Goal: Transaction & Acquisition: Purchase product/service

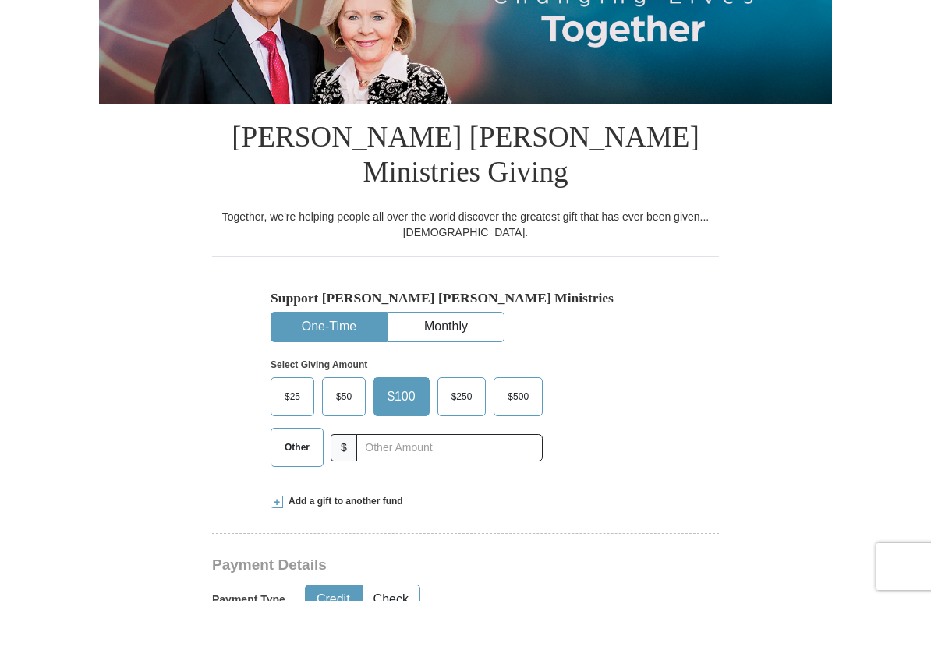
scroll to position [223, 0]
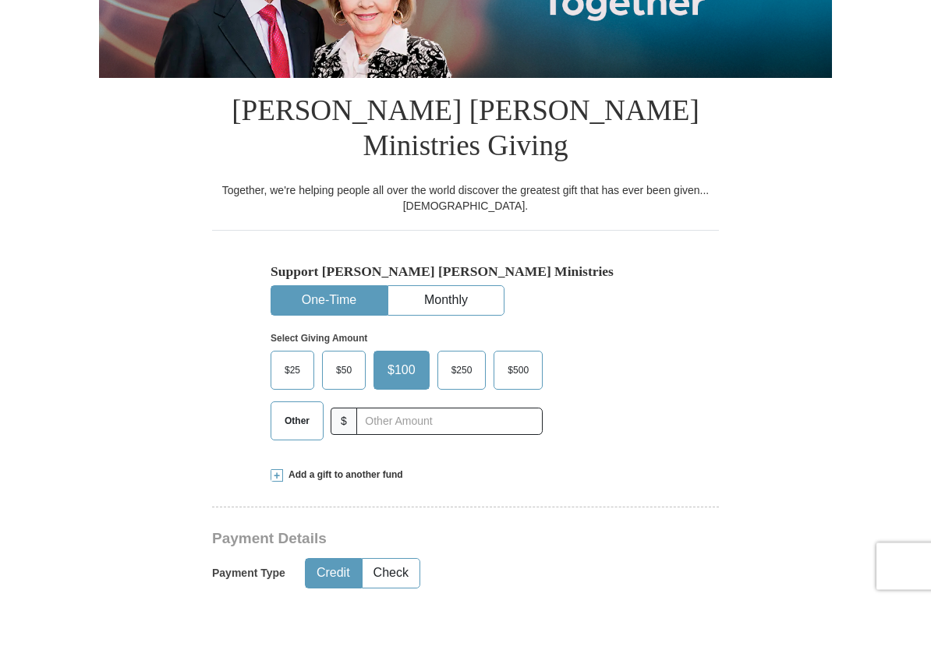
click at [340, 409] on span "$50" at bounding box center [343, 420] width 31 height 23
click at [0, 0] on input "$50" at bounding box center [0, 0] width 0 height 0
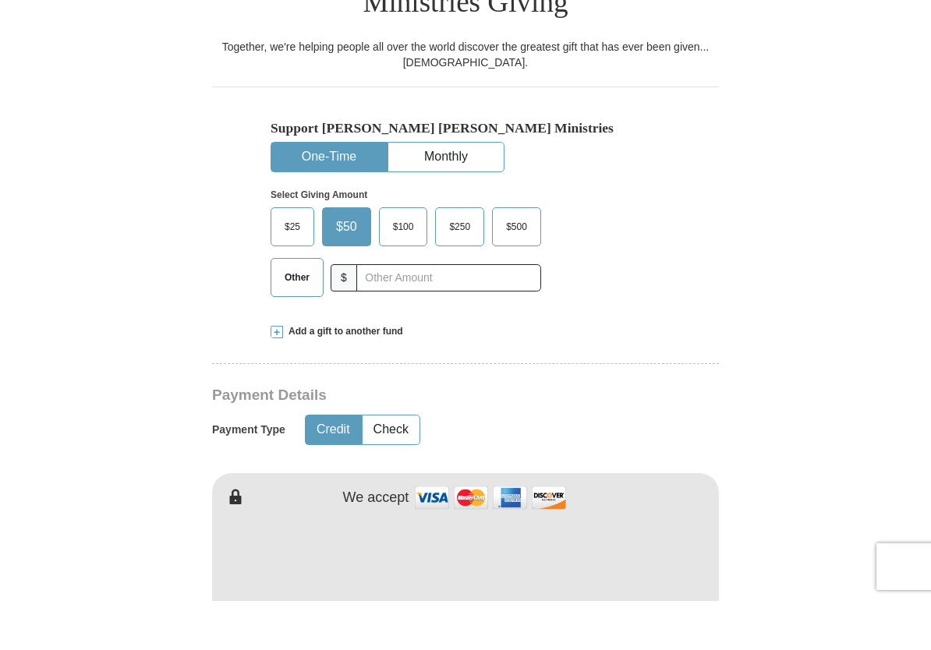
scroll to position [378, 0]
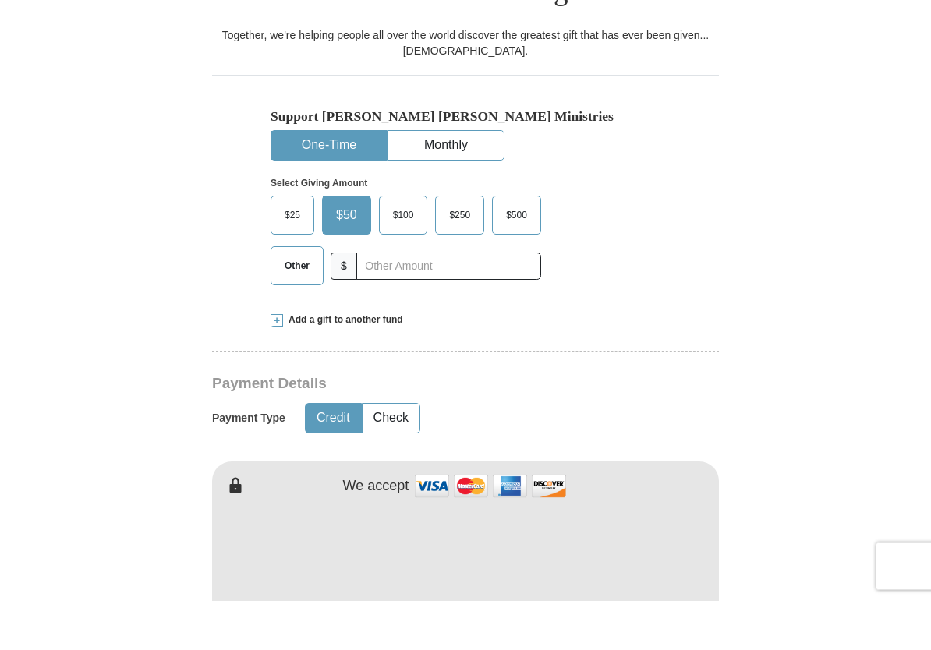
click at [277, 364] on span at bounding box center [277, 370] width 12 height 12
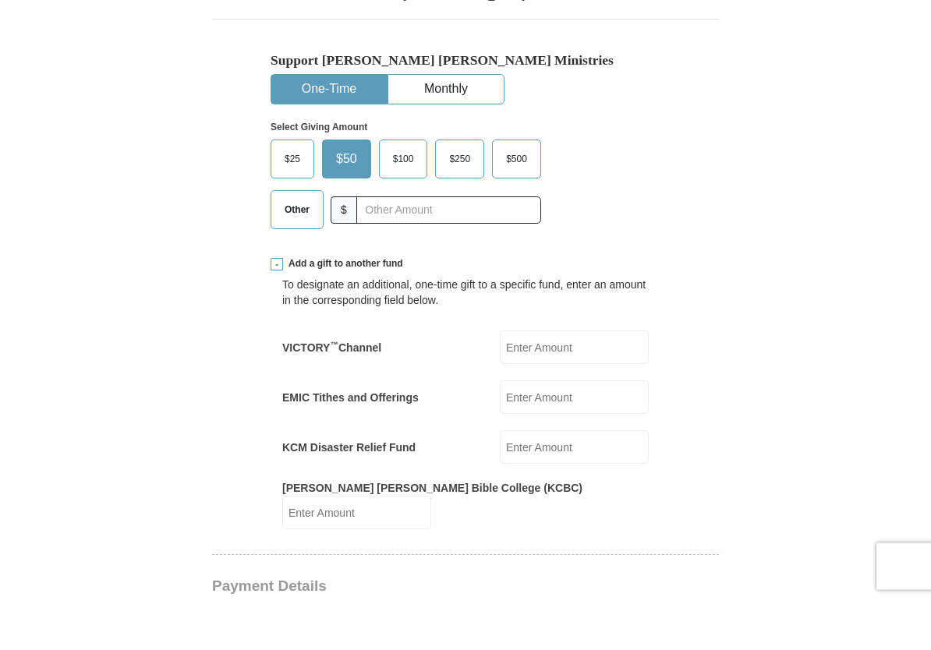
scroll to position [435, 0]
click at [431, 544] on input "[PERSON_NAME] [PERSON_NAME] Bible College (KCBC)" at bounding box center [356, 561] width 149 height 34
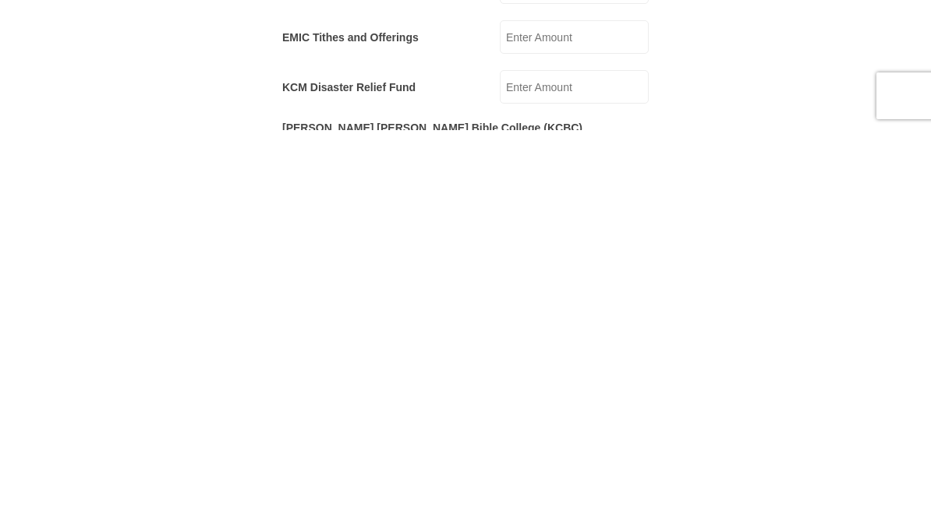
scroll to position [465, 0]
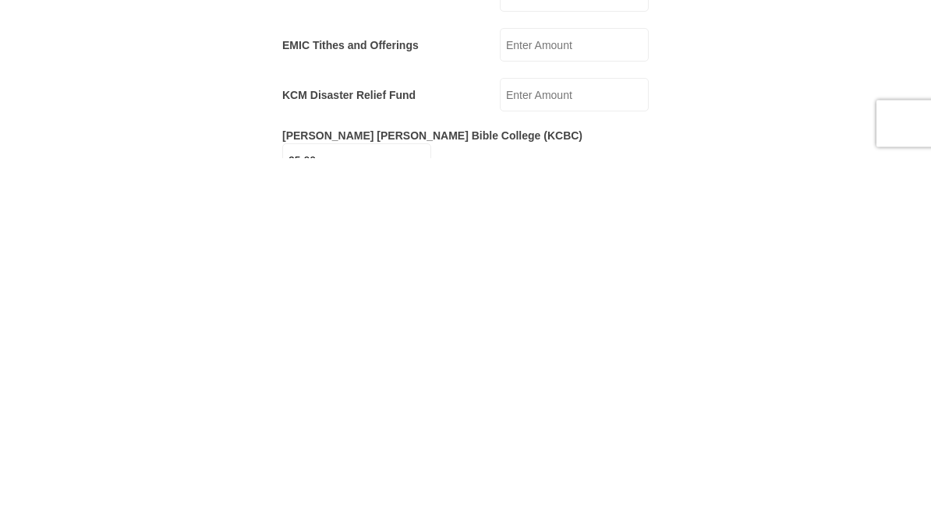
type input "25.00"
click at [618, 450] on input "KCM Disaster Relief Fund" at bounding box center [574, 467] width 149 height 34
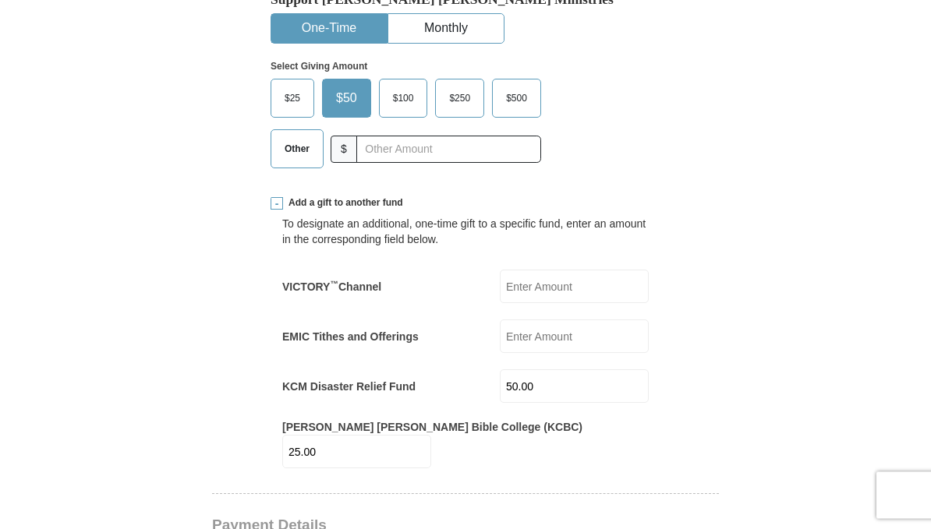
scroll to position [544, 0]
type input "50.00"
click at [606, 271] on input "VICTORY ™ Channel" at bounding box center [574, 288] width 149 height 34
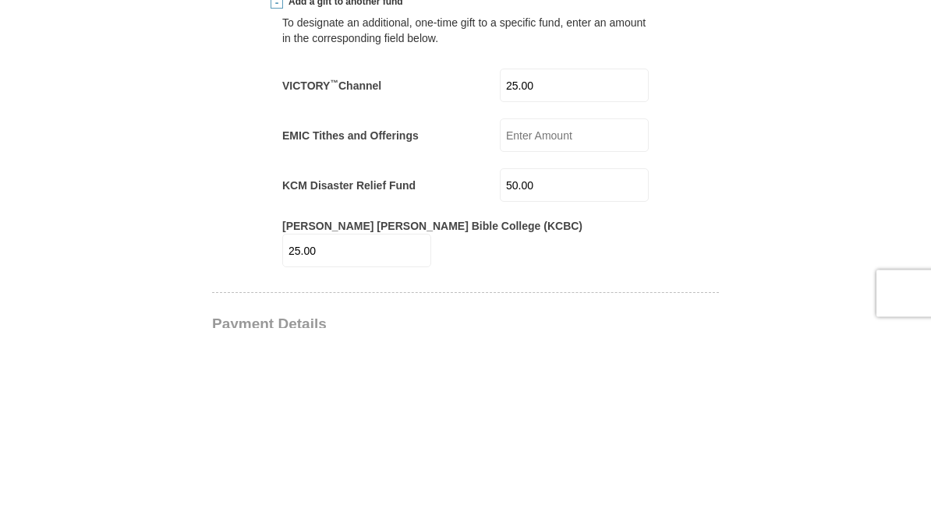
type input "25.00"
click at [617, 370] on input "50.00" at bounding box center [574, 387] width 149 height 34
type input "5"
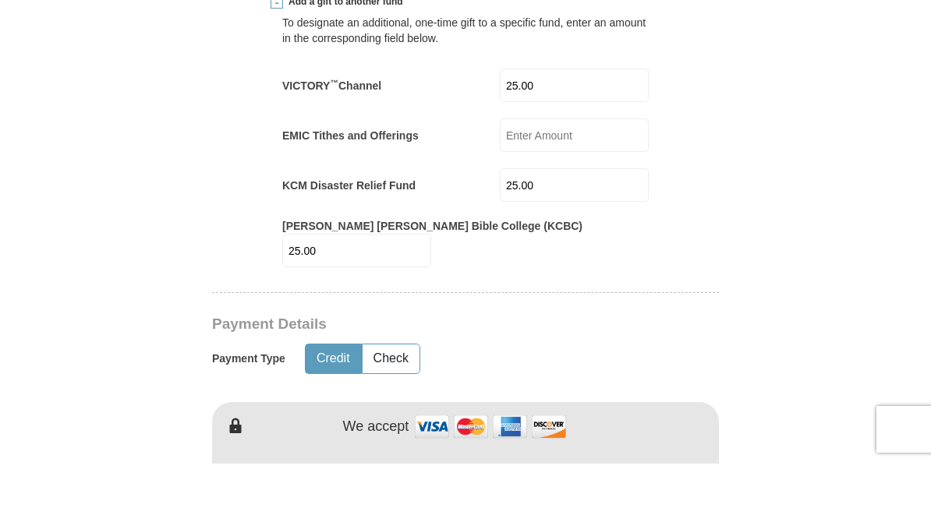
type input "25.00"
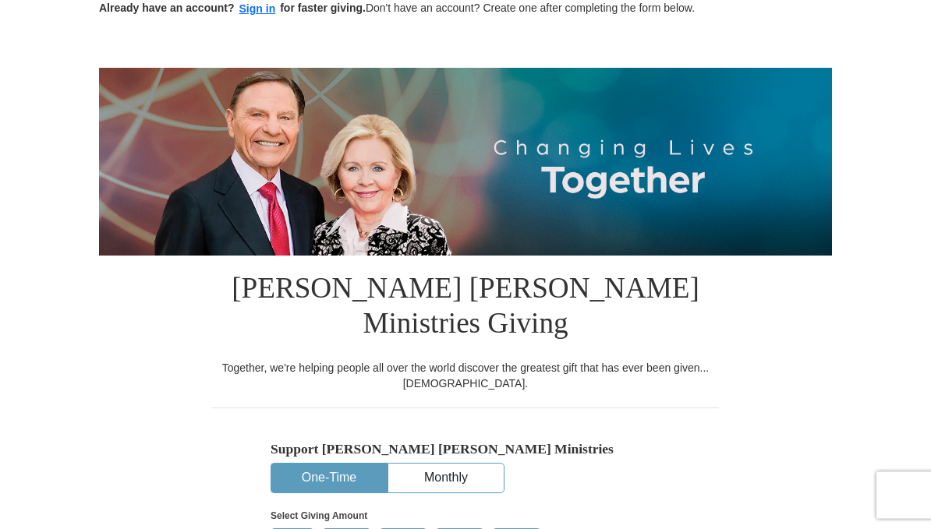
scroll to position [0, 0]
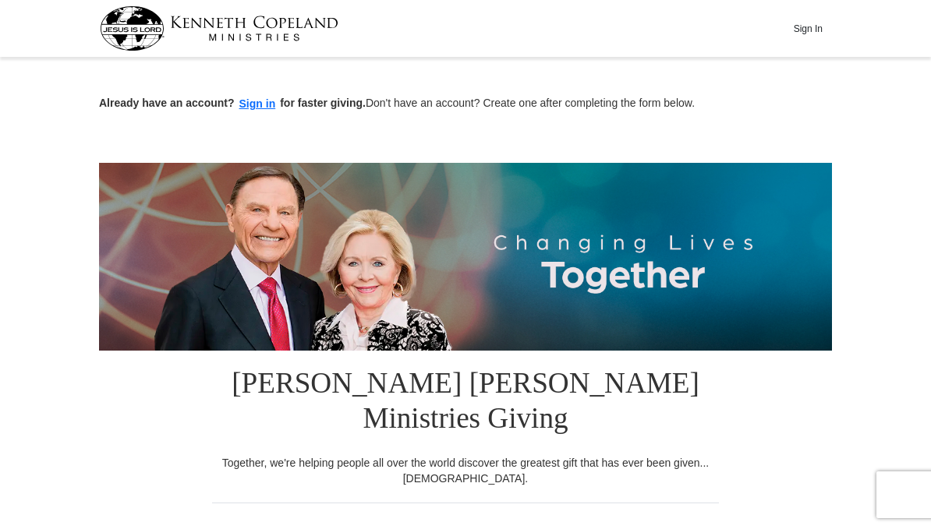
click at [819, 24] on button "Sign In" at bounding box center [807, 28] width 47 height 24
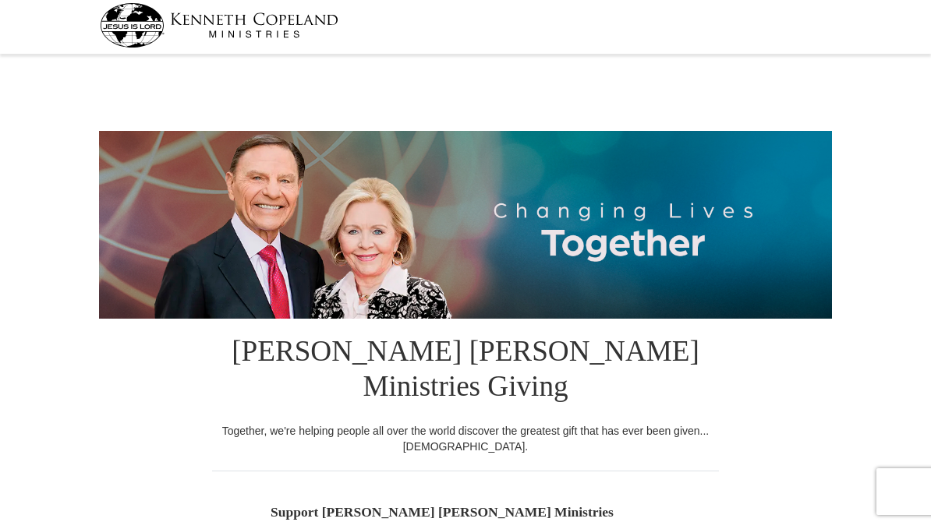
select select "OK"
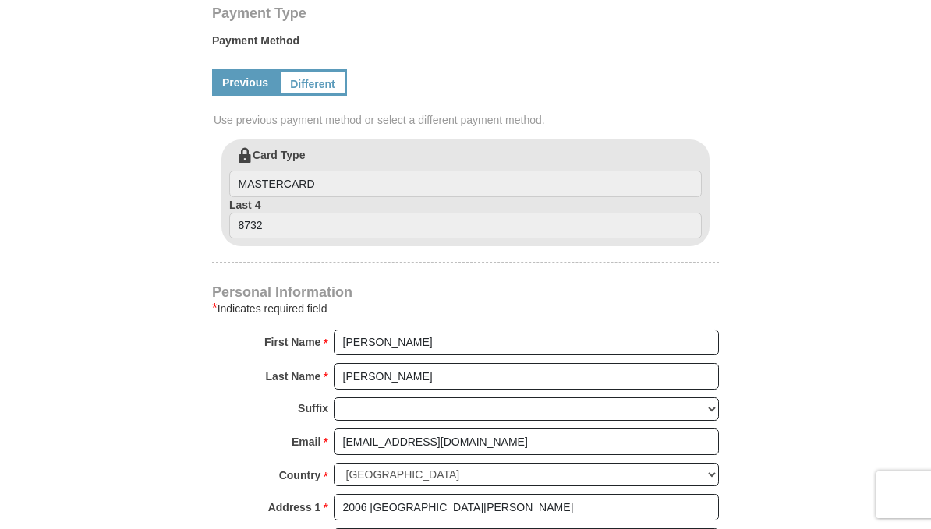
scroll to position [763, 0]
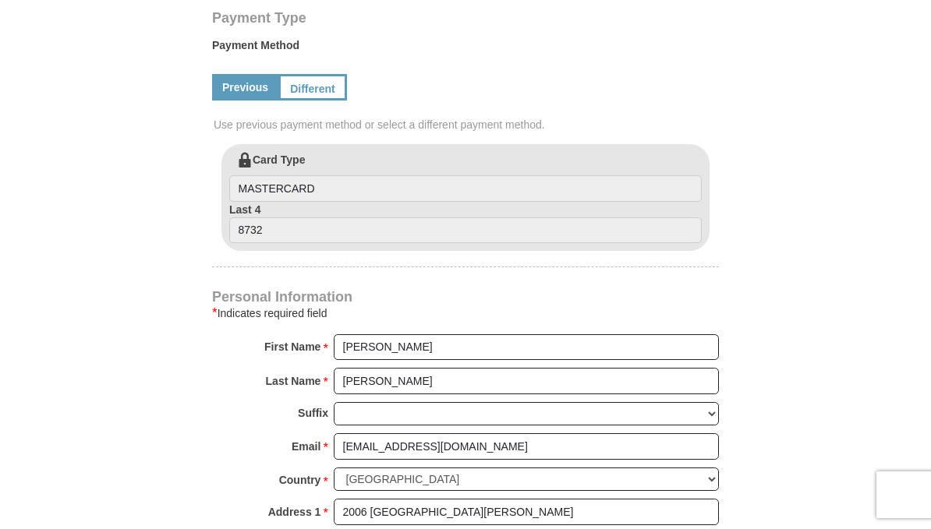
click at [304, 74] on link "Different" at bounding box center [312, 87] width 69 height 27
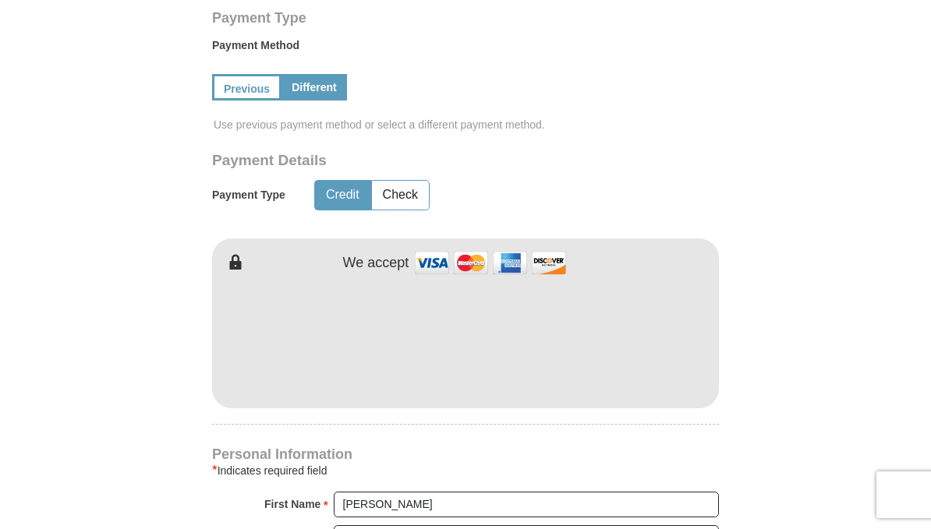
click at [232, 74] on link "Previous" at bounding box center [246, 87] width 69 height 27
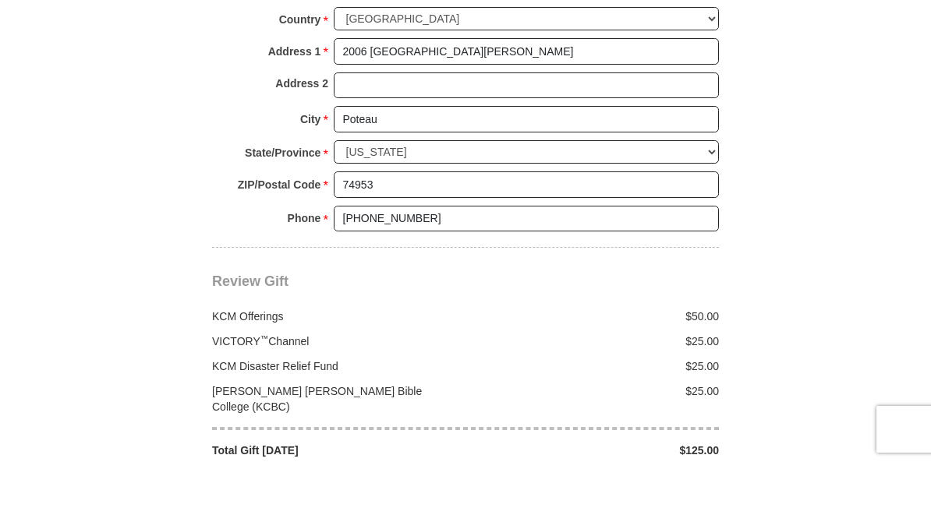
scroll to position [1160, 0]
